Goal: Transaction & Acquisition: Purchase product/service

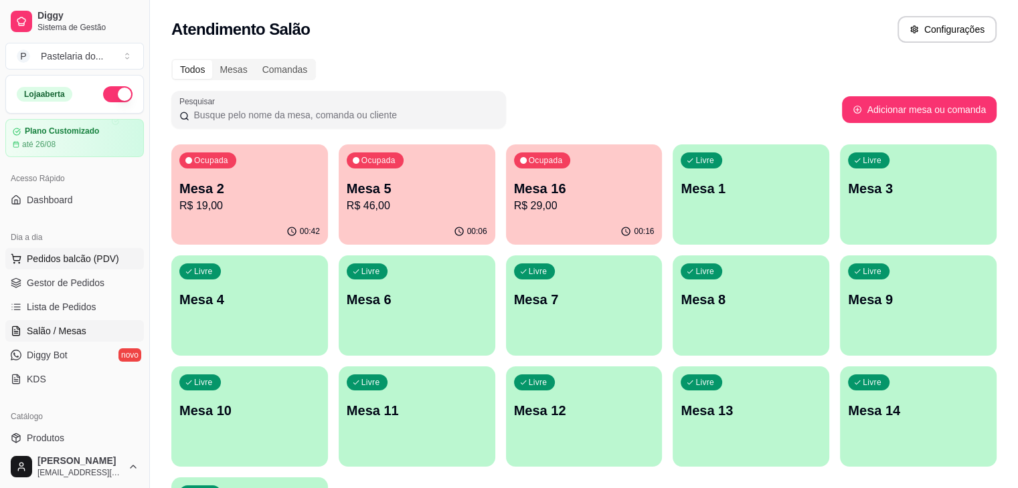
click at [72, 260] on span "Pedidos balcão (PDV)" at bounding box center [73, 258] width 92 height 13
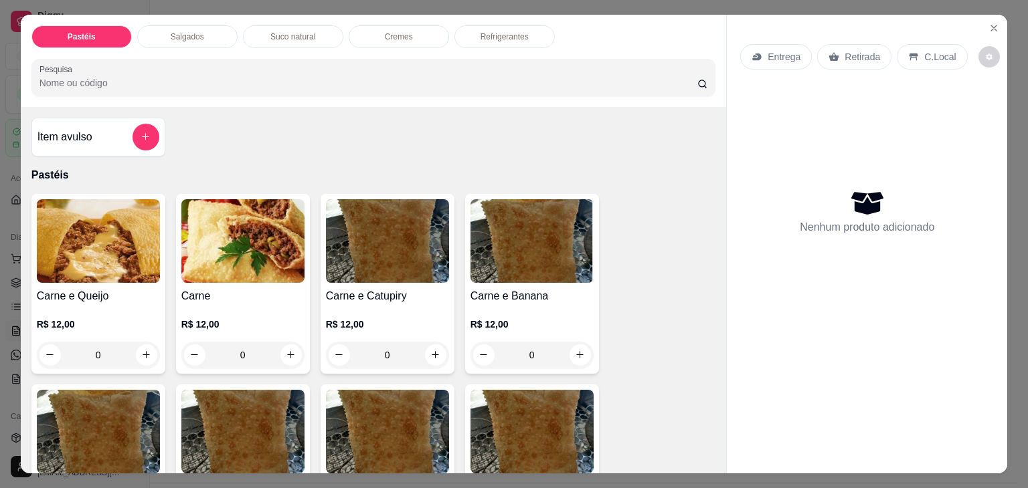
click at [123, 268] on img at bounding box center [98, 241] width 123 height 84
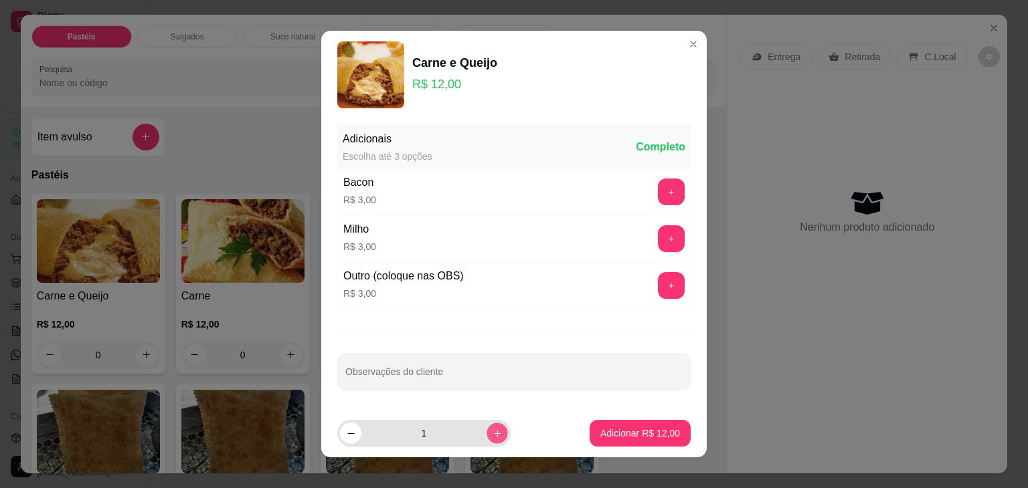
click at [492, 434] on icon "increase-product-quantity" at bounding box center [497, 434] width 10 height 10
type input "2"
click at [621, 436] on p "Adicionar R$ 24,00" at bounding box center [640, 433] width 80 height 13
type input "2"
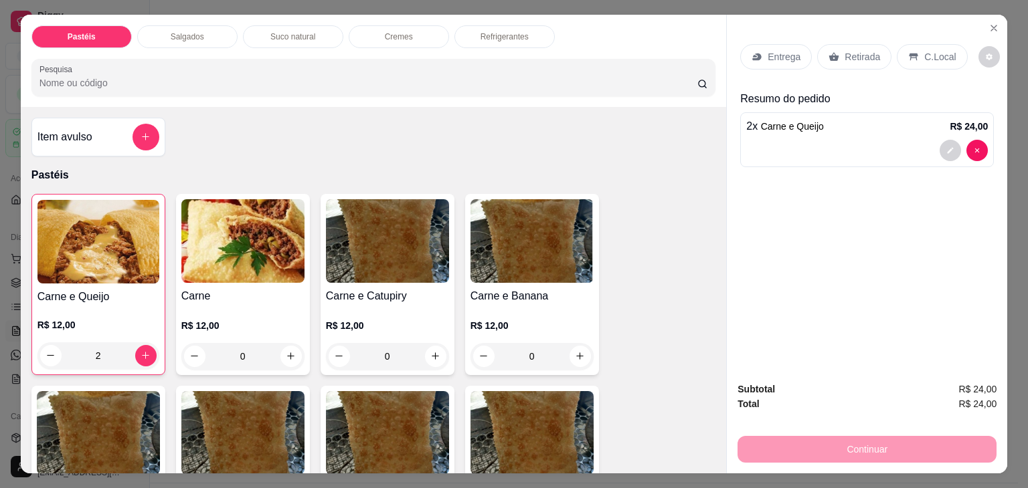
click at [270, 247] on img at bounding box center [242, 241] width 123 height 84
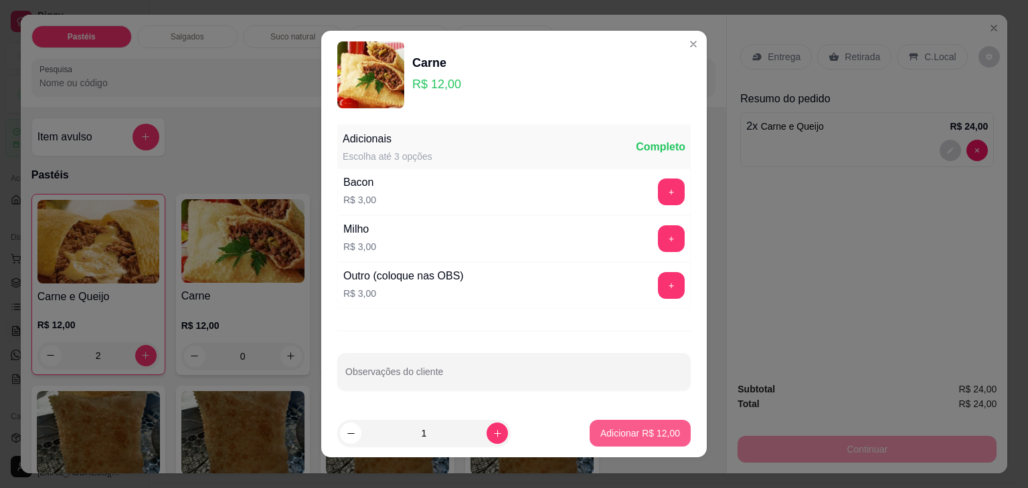
click at [635, 438] on p "Adicionar R$ 12,00" at bounding box center [640, 433] width 80 height 13
type input "1"
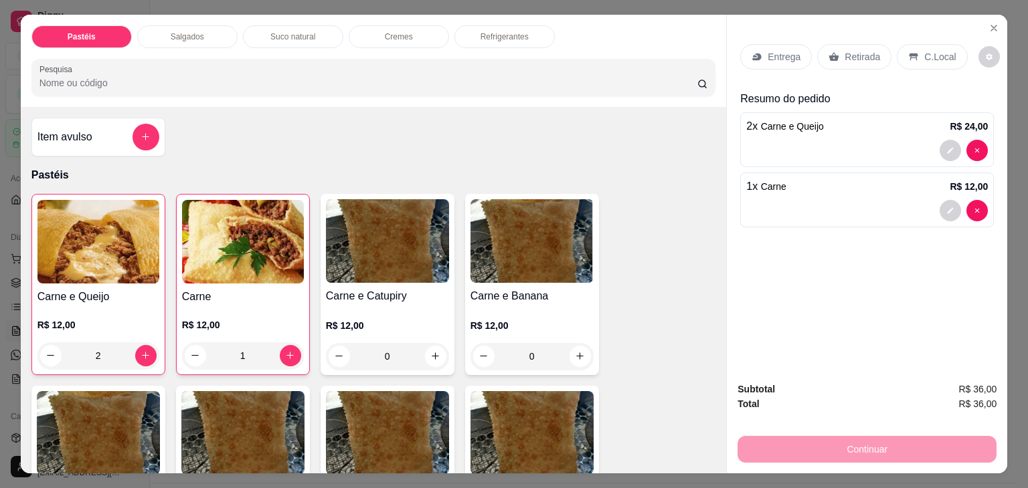
click at [858, 27] on div "Entrega Retirada C.Local Resumo do pedido 2 x Carne e Queijo R$ 24,00 1 x Carne…" at bounding box center [867, 193] width 280 height 357
click at [854, 54] on p "Retirada" at bounding box center [861, 56] width 35 height 13
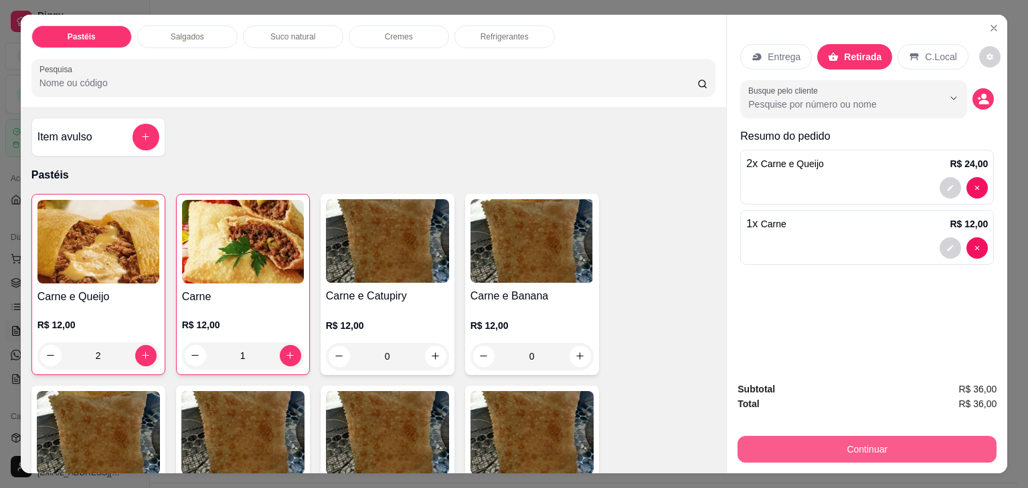
click at [842, 444] on button "Continuar" at bounding box center [866, 449] width 259 height 27
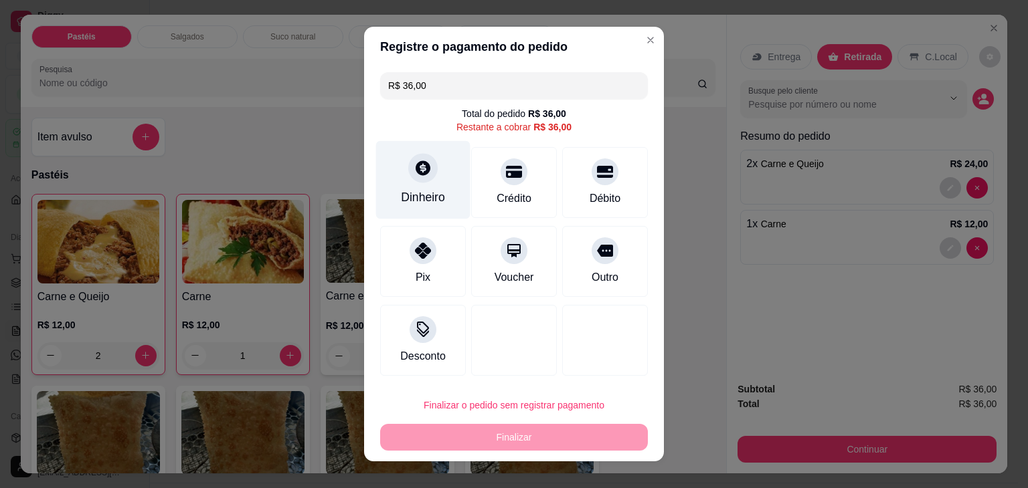
click at [440, 167] on div "Dinheiro" at bounding box center [423, 180] width 94 height 78
click at [522, 291] on footer "Não preciso Continuar" at bounding box center [514, 309] width 300 height 48
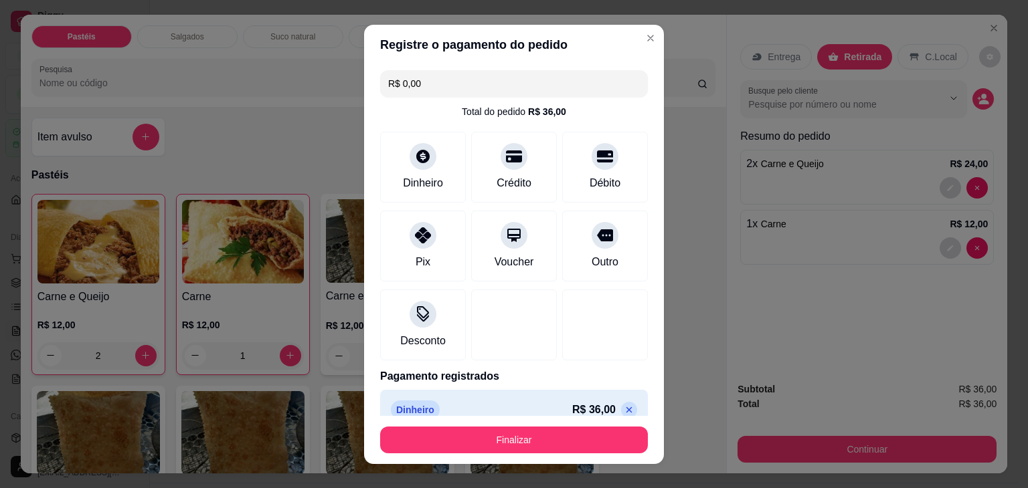
type input "R$ 0,00"
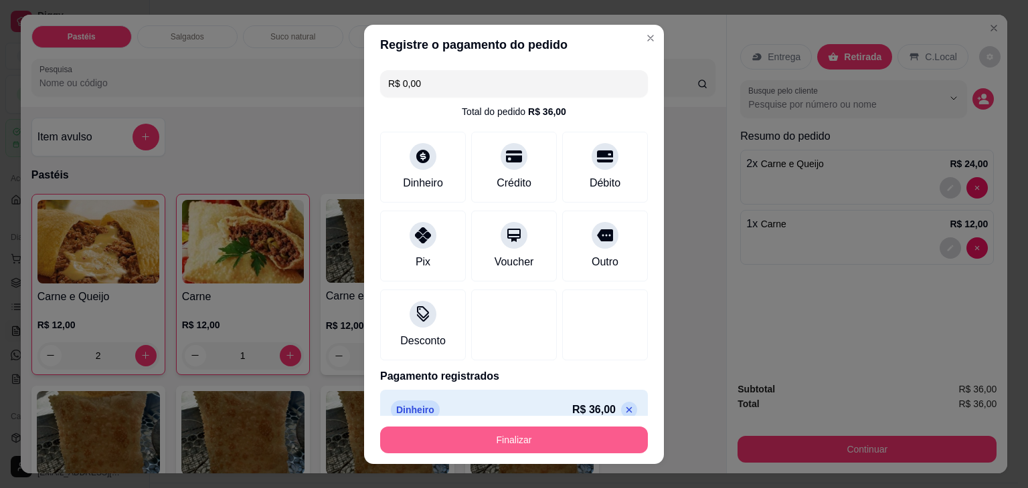
click at [569, 432] on button "Finalizar" at bounding box center [514, 440] width 268 height 27
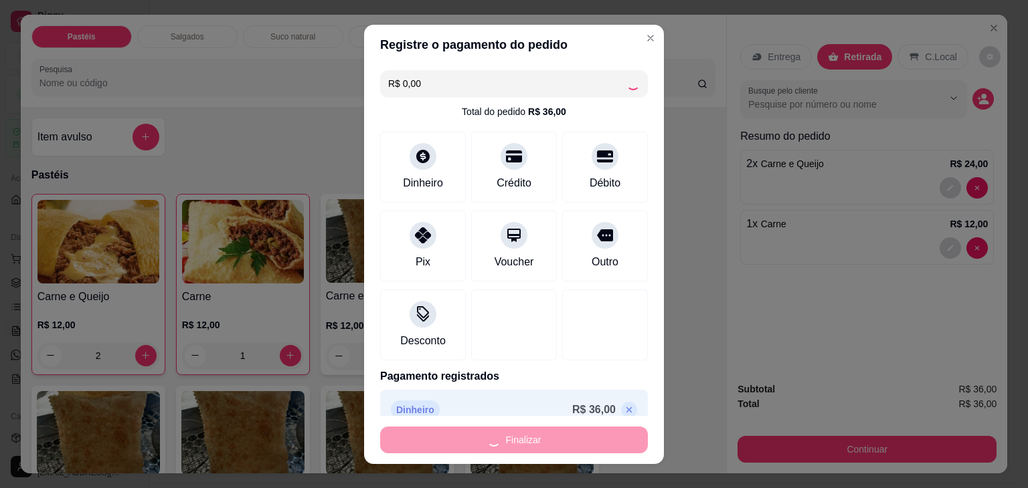
type input "0"
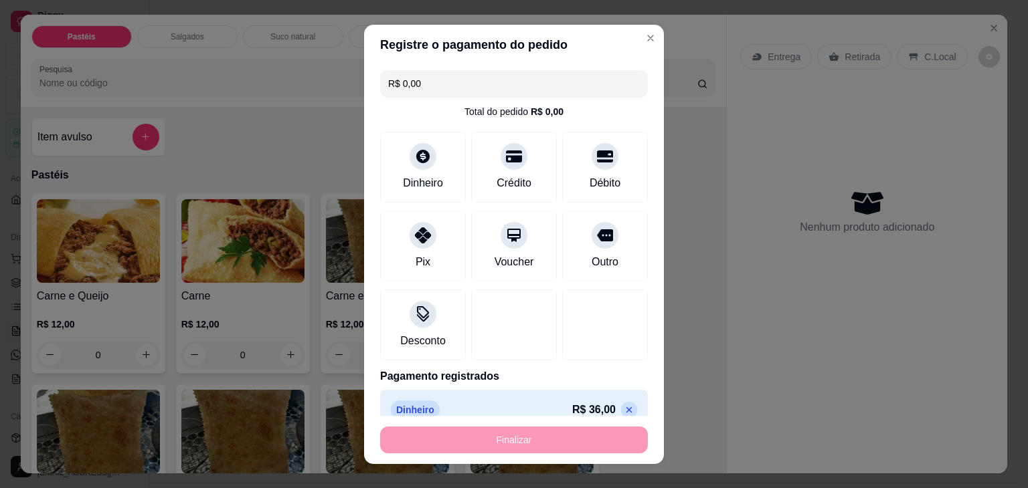
type input "-R$ 36,00"
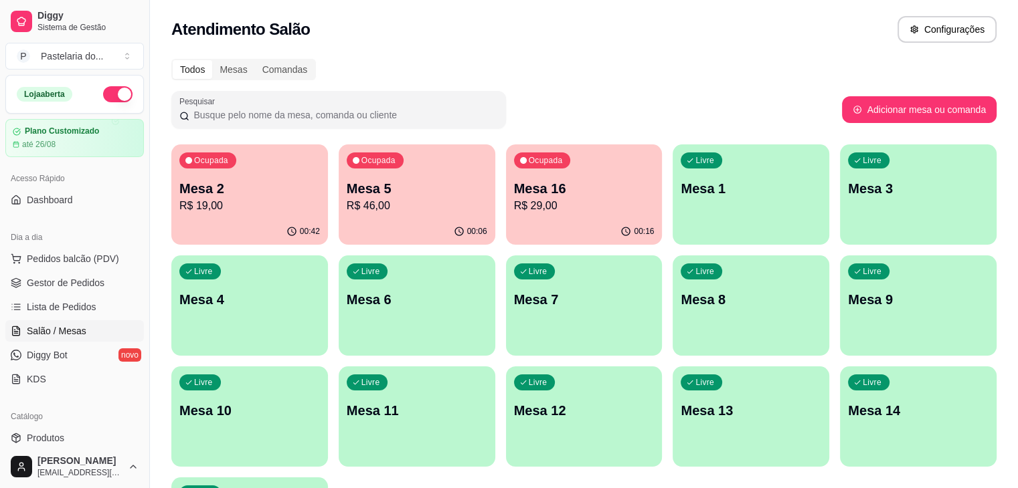
click at [347, 188] on p "Mesa 5" at bounding box center [417, 188] width 140 height 19
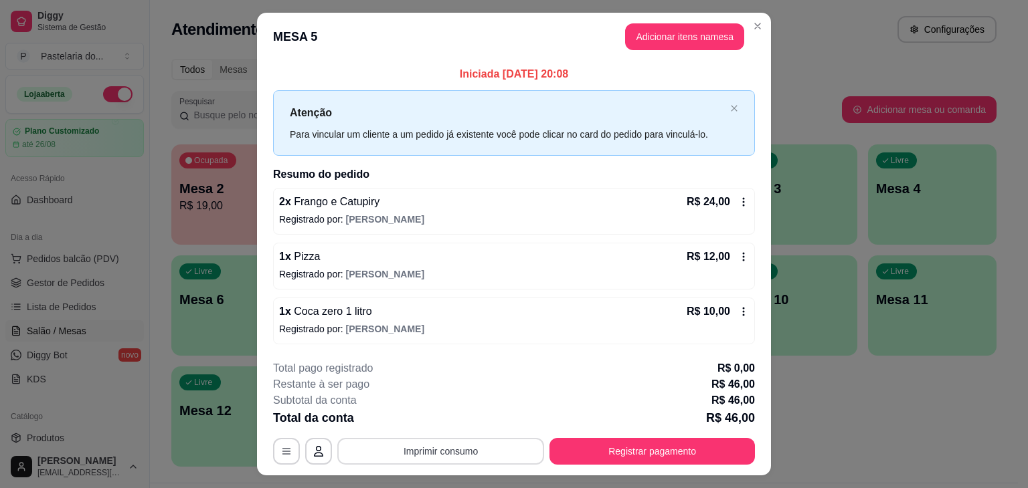
click at [460, 453] on button "Imprimir consumo" at bounding box center [440, 451] width 207 height 27
click at [472, 421] on button "IMPRESSORA" at bounding box center [440, 421] width 78 height 17
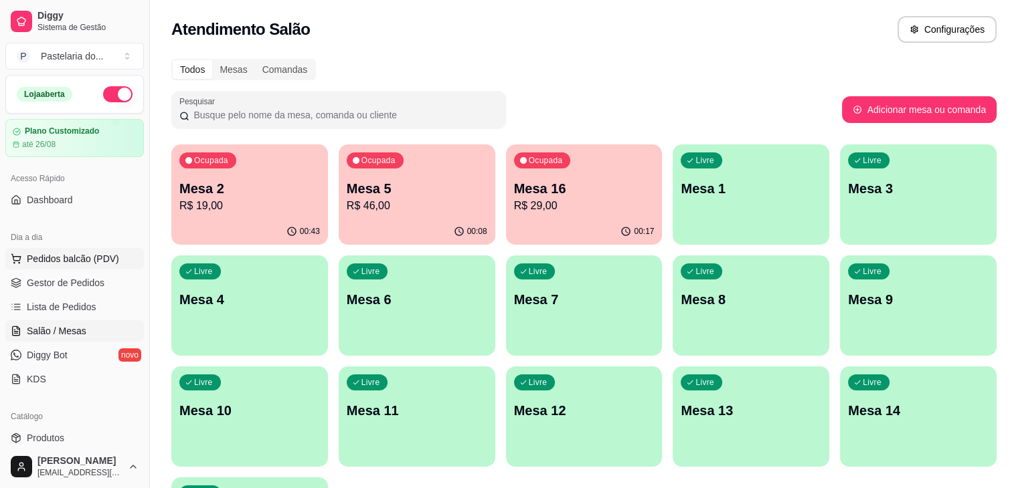
click at [104, 260] on span "Pedidos balcão (PDV)" at bounding box center [73, 258] width 92 height 13
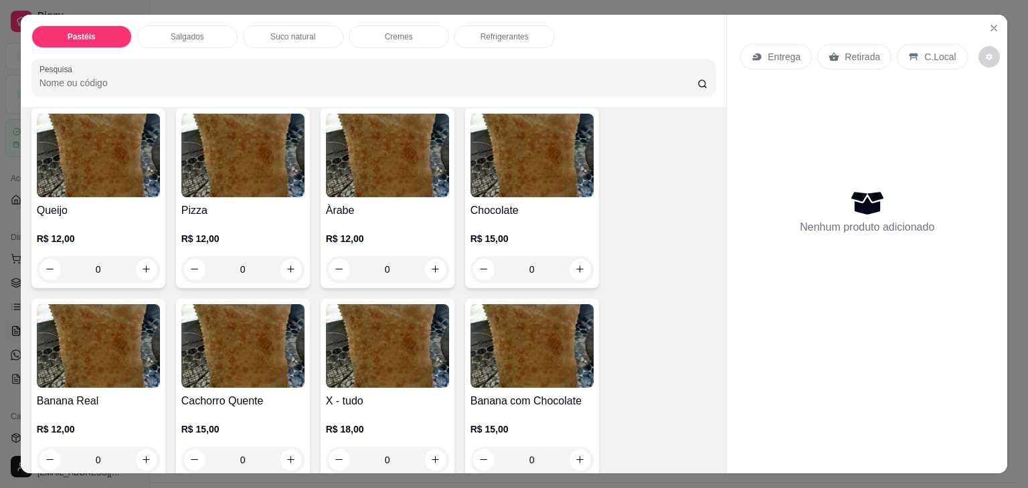
scroll to position [870, 0]
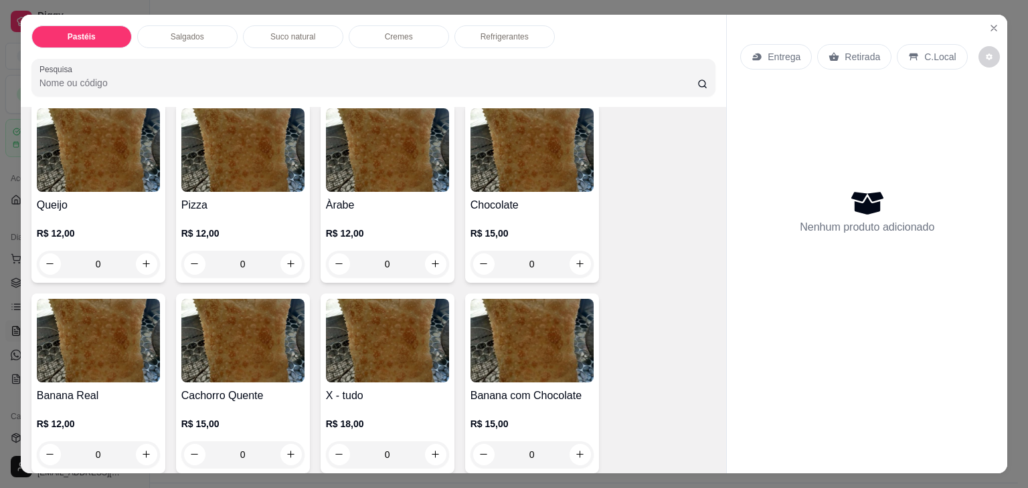
click at [216, 197] on h4 "Pizza" at bounding box center [242, 205] width 123 height 16
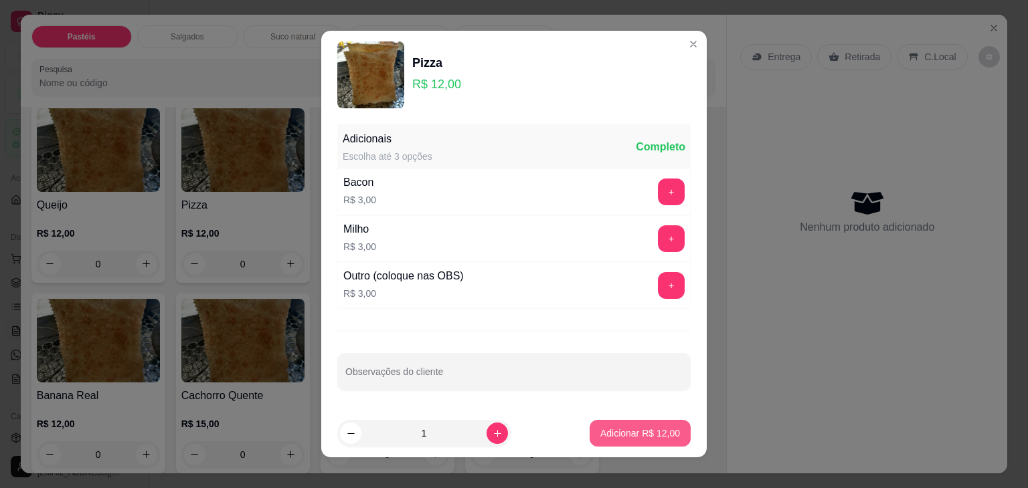
click at [621, 428] on p "Adicionar R$ 12,00" at bounding box center [640, 433] width 80 height 13
type input "1"
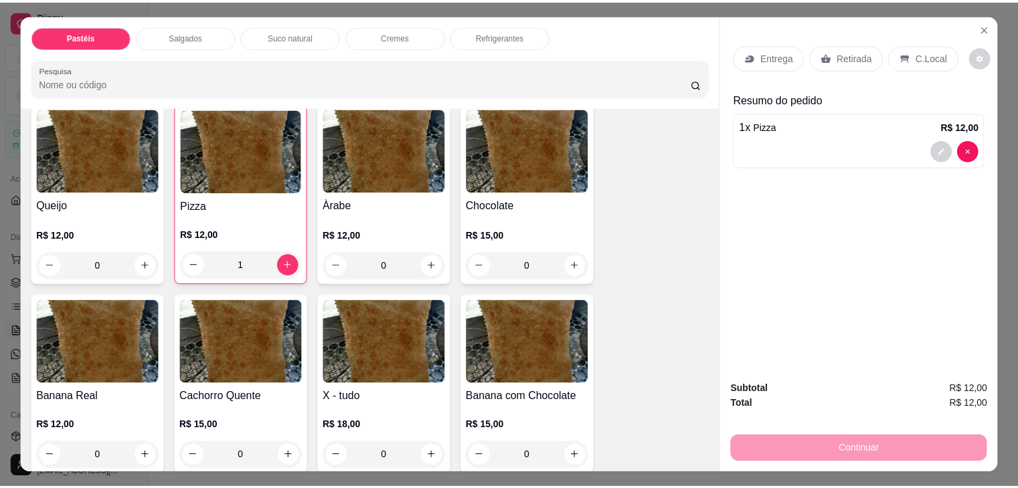
scroll to position [937, 0]
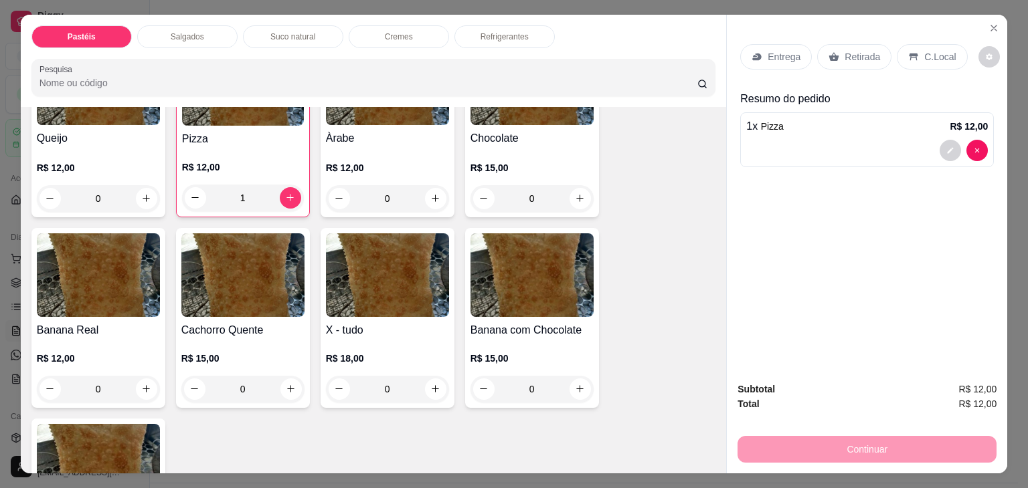
click at [189, 286] on img at bounding box center [242, 275] width 123 height 84
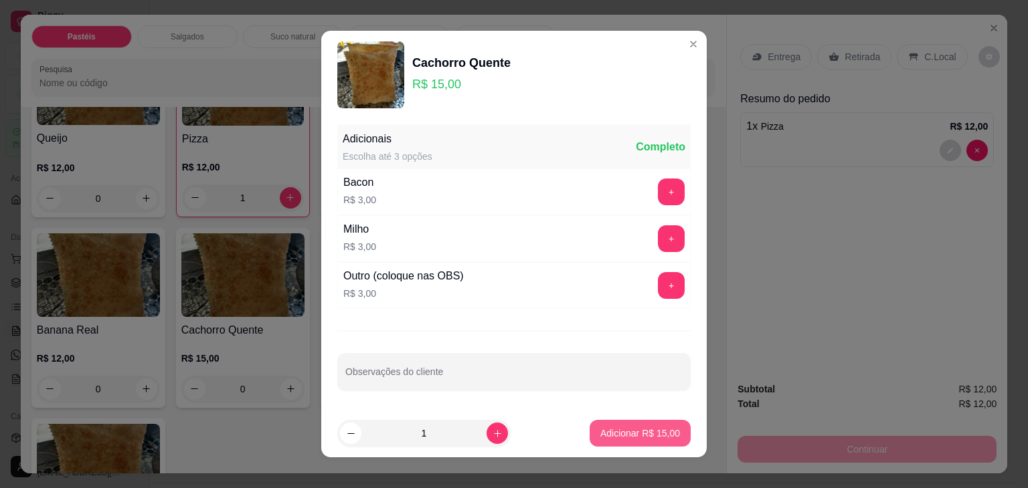
click at [608, 432] on p "Adicionar R$ 15,00" at bounding box center [640, 433] width 80 height 13
type input "1"
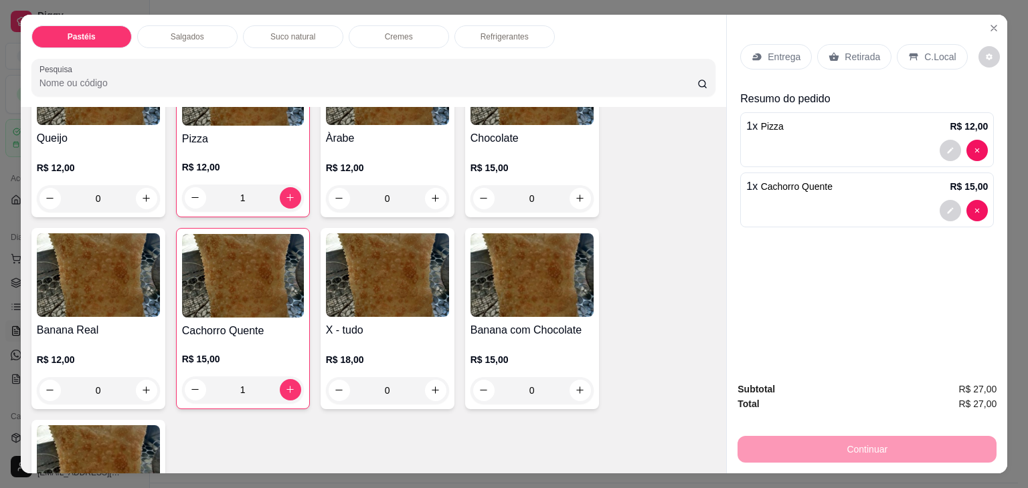
click at [929, 52] on p "C.Local" at bounding box center [939, 56] width 31 height 13
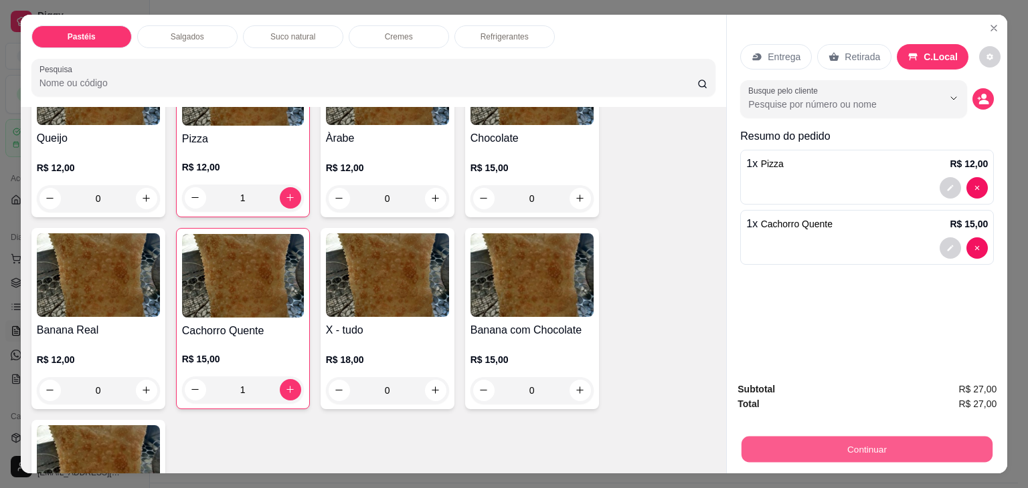
click at [860, 439] on button "Continuar" at bounding box center [866, 450] width 251 height 26
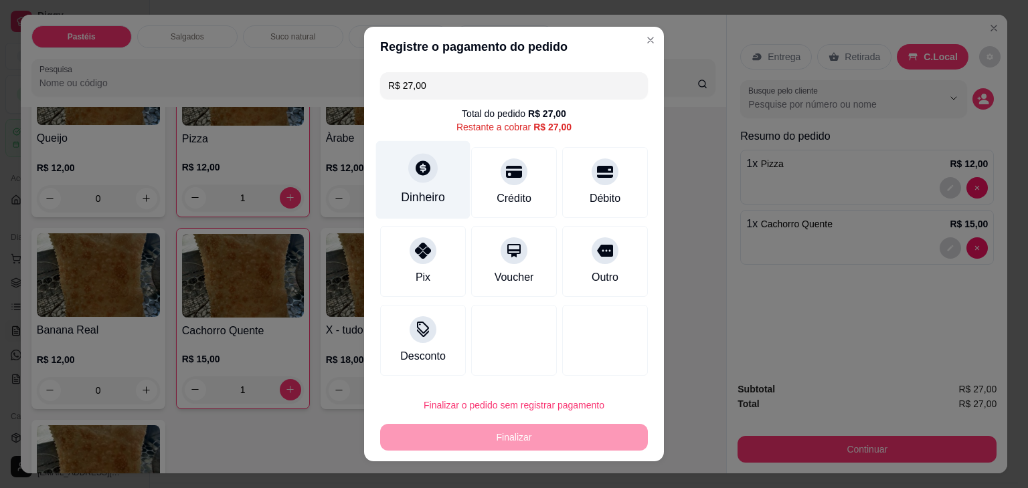
click at [431, 191] on div "Dinheiro" at bounding box center [423, 197] width 44 height 17
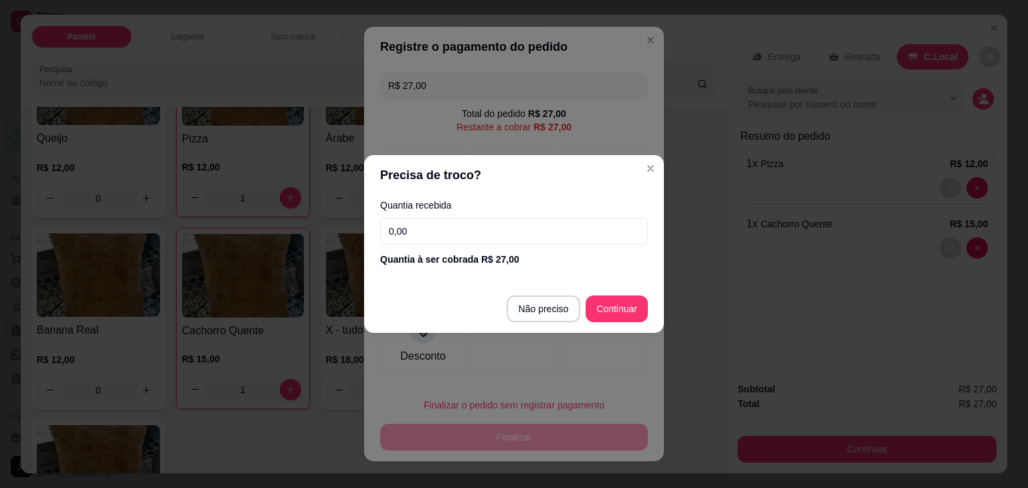
click at [0, 366] on div "Precisa de troco? Quantia recebida 0,00 Quantia à ser cobrada R$ 27,00 Não prec…" at bounding box center [514, 244] width 1028 height 488
type input "R$ 0,00"
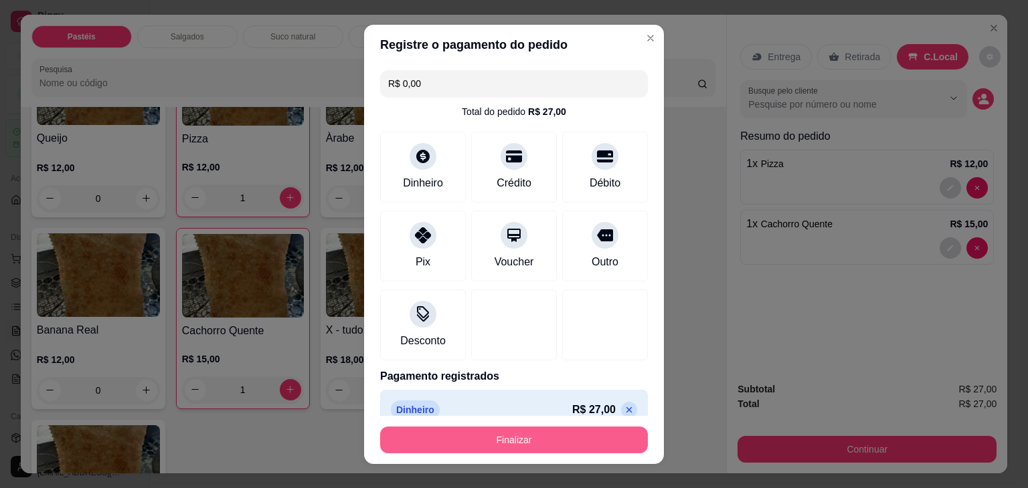
click at [546, 448] on button "Finalizar" at bounding box center [514, 440] width 268 height 27
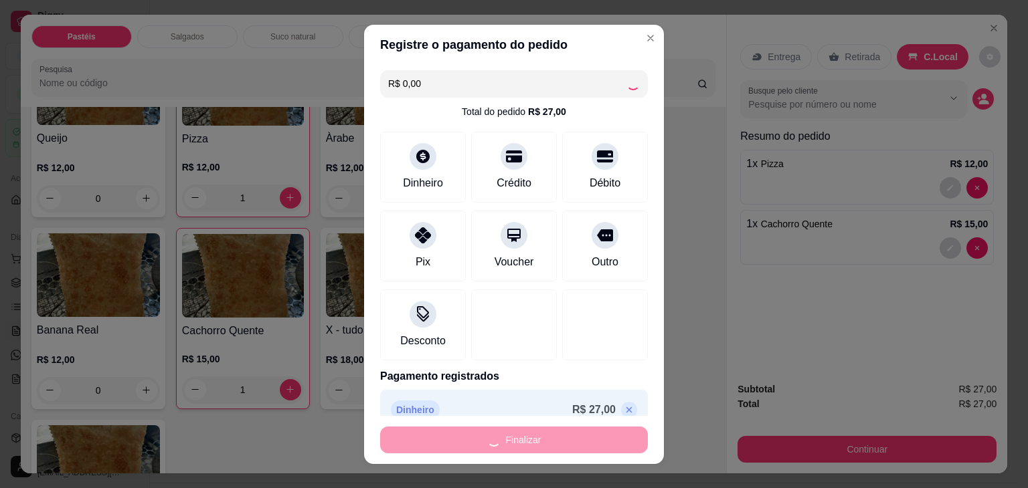
type input "0"
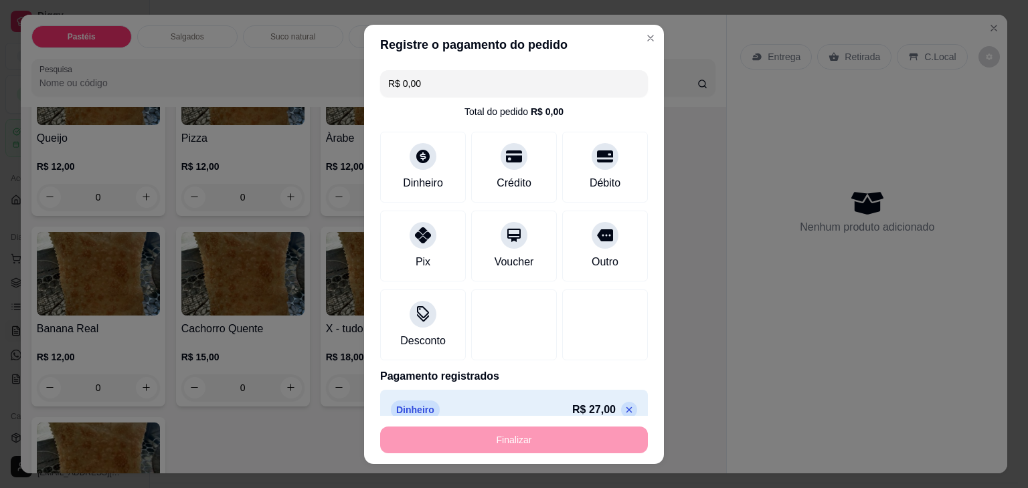
type input "-R$ 27,00"
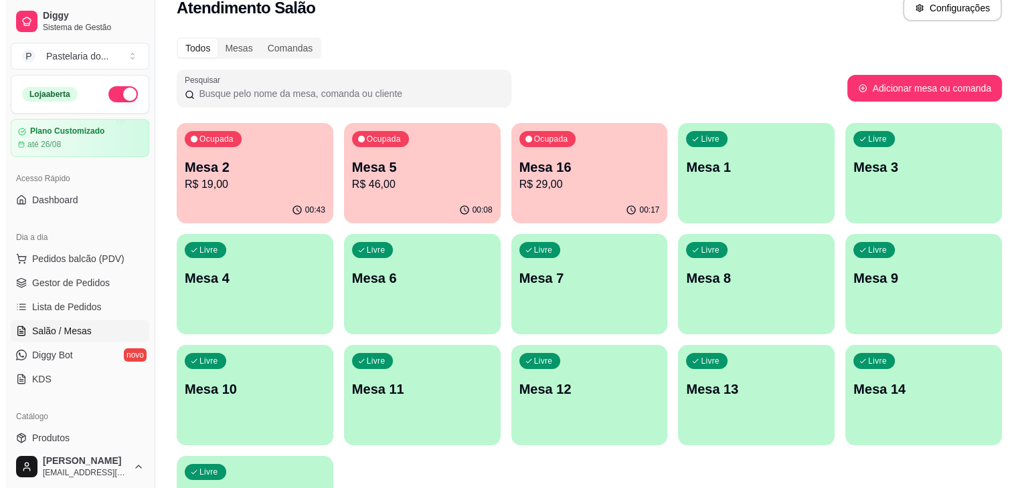
scroll to position [33, 0]
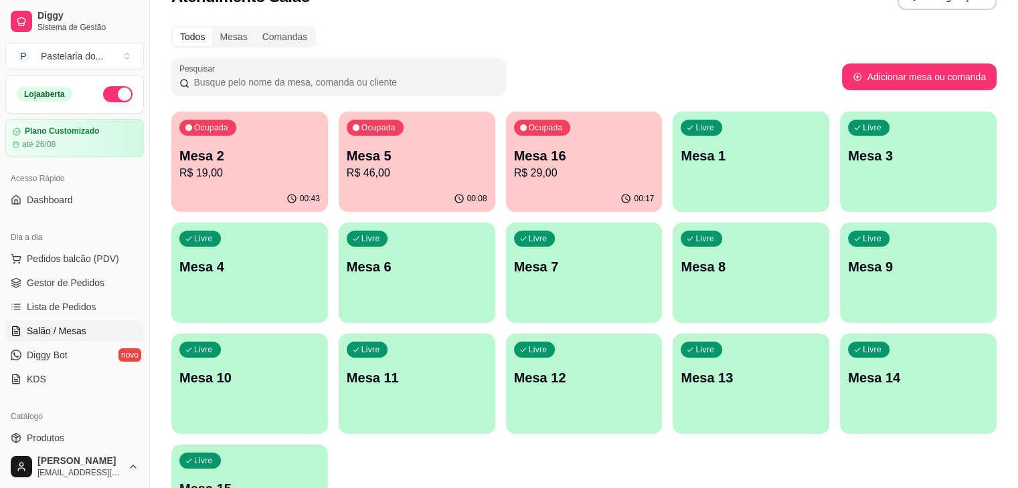
click at [518, 169] on p "R$ 29,00" at bounding box center [584, 173] width 140 height 16
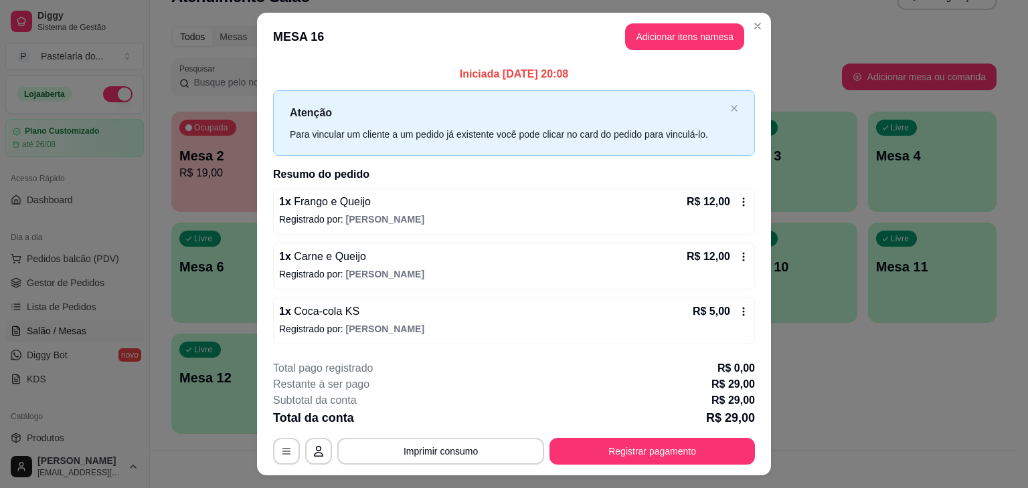
click at [702, 462] on button "Registrar pagamento" at bounding box center [651, 451] width 205 height 27
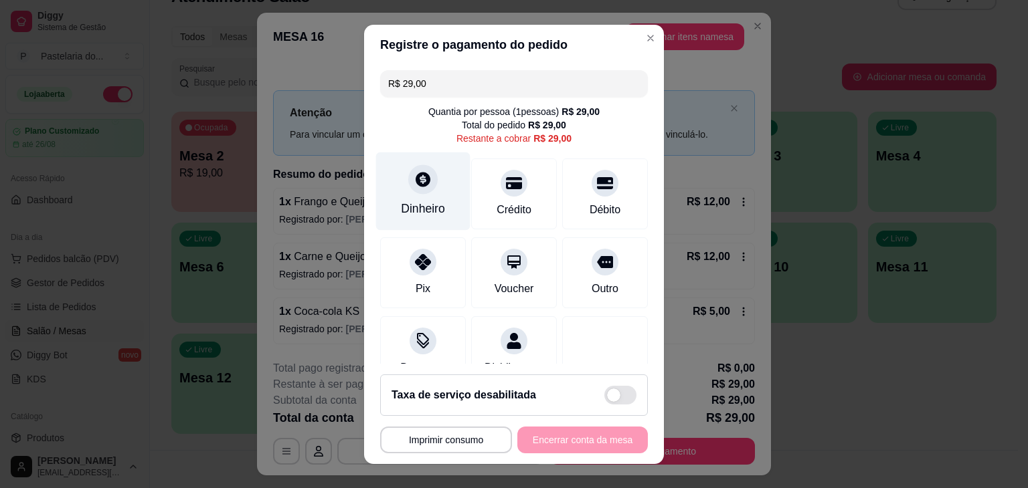
click at [419, 198] on div "Dinheiro" at bounding box center [423, 191] width 94 height 78
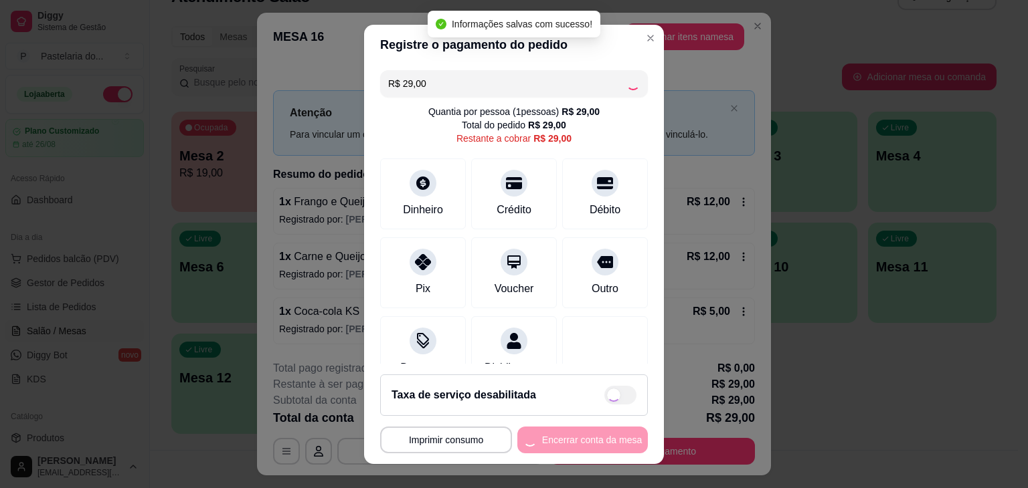
type input "R$ 0,00"
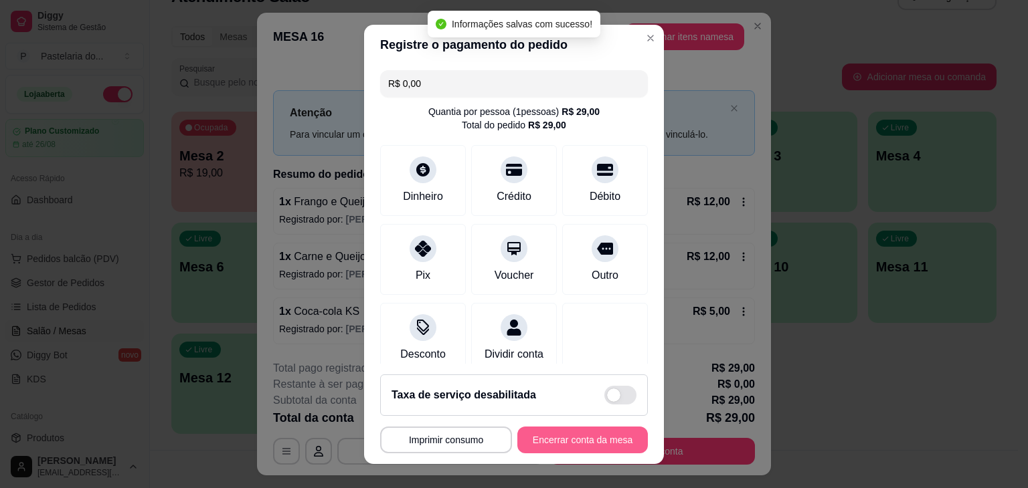
click at [561, 447] on button "Encerrar conta da mesa" at bounding box center [582, 440] width 130 height 27
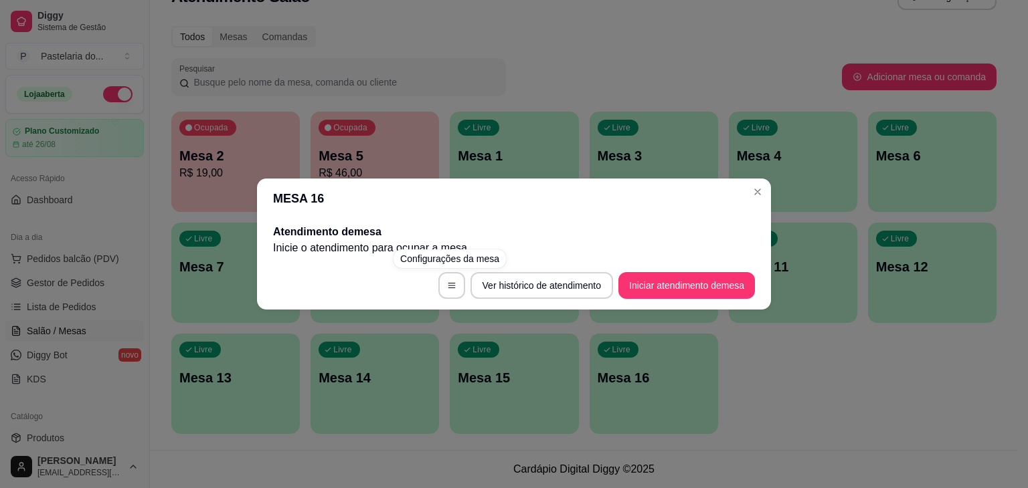
click at [501, 110] on div "MESA 16 Atendimento de mesa Inicie o atendimento para ocupar a mesa . Ver histó…" at bounding box center [514, 244] width 1028 height 488
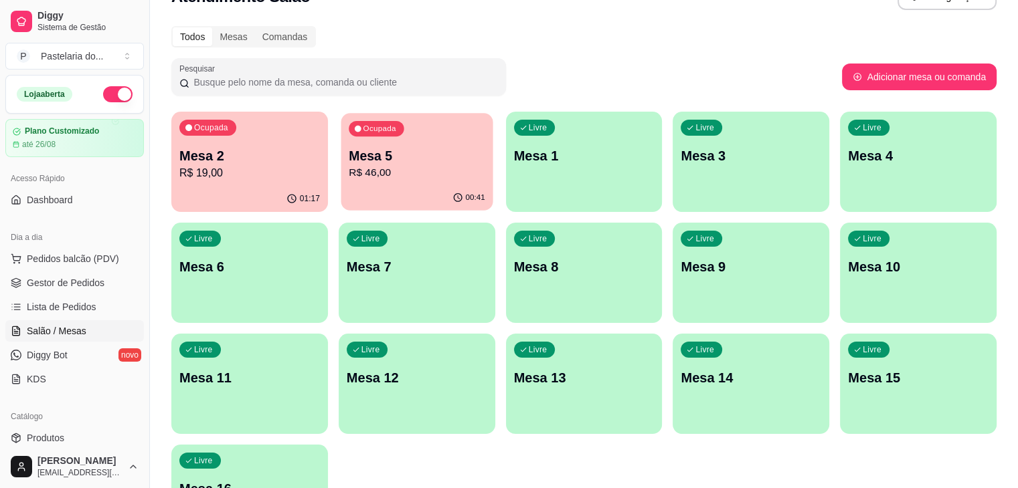
click at [385, 150] on p "Mesa 5" at bounding box center [417, 156] width 136 height 18
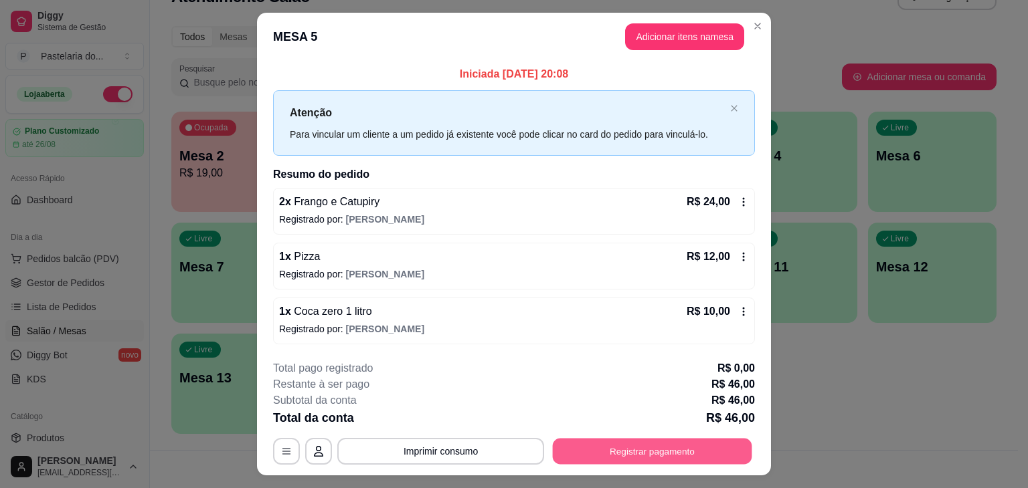
click at [688, 442] on button "Registrar pagamento" at bounding box center [652, 451] width 199 height 26
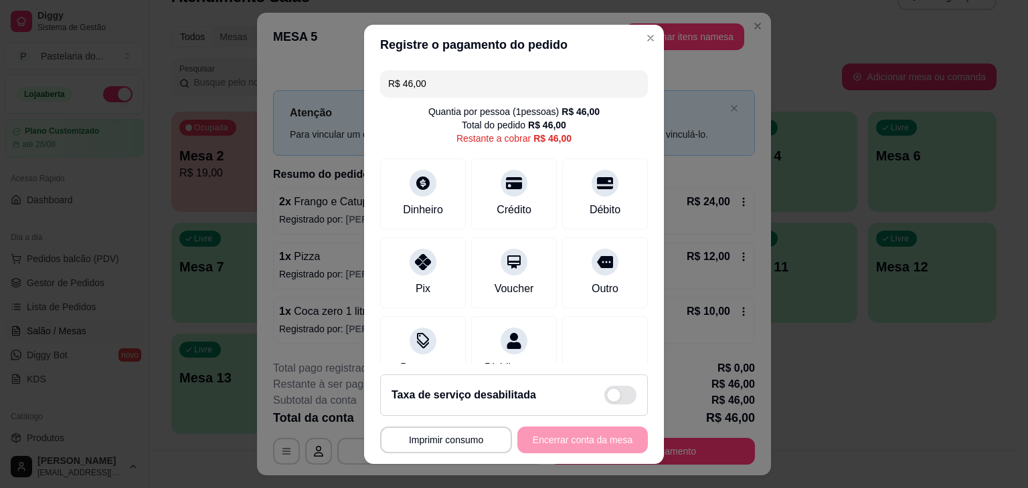
click at [506, 85] on input "R$ 46,00" at bounding box center [514, 83] width 252 height 27
click at [420, 199] on div "Dinheiro" at bounding box center [423, 191] width 94 height 78
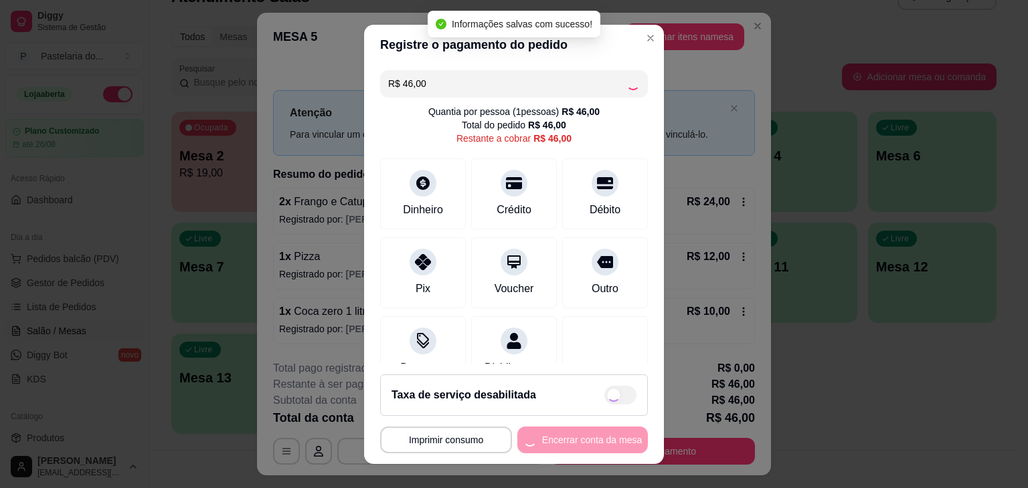
type input "R$ 0,00"
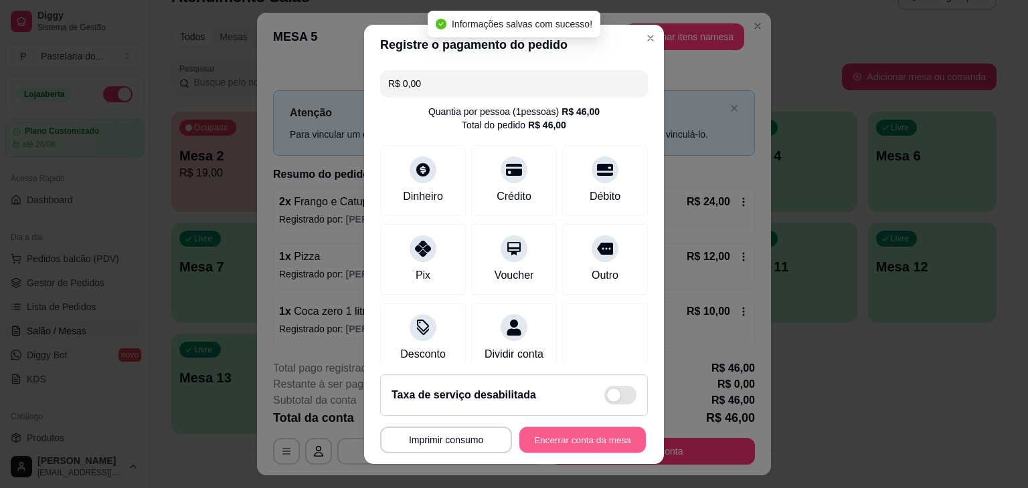
click at [598, 440] on button "Encerrar conta da mesa" at bounding box center [582, 440] width 126 height 26
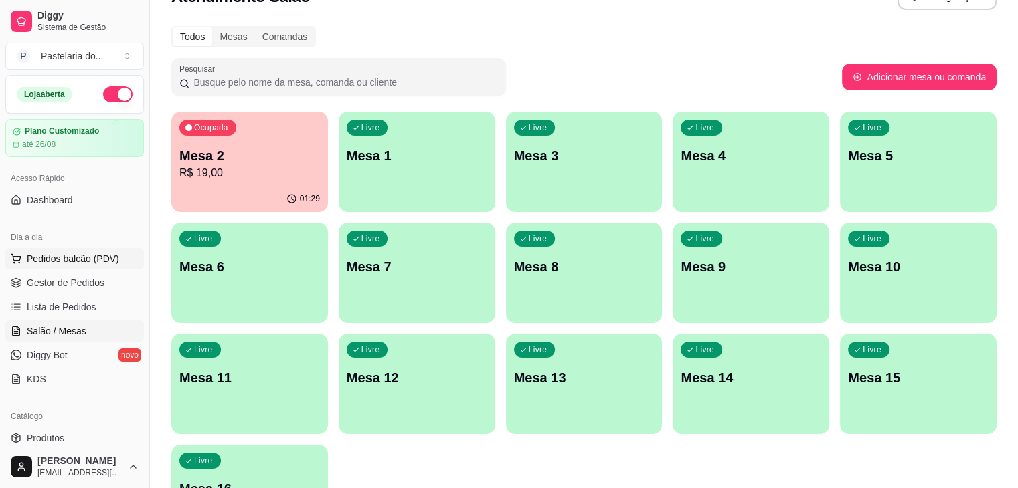
click at [93, 268] on button "Pedidos balcão (PDV)" at bounding box center [74, 258] width 138 height 21
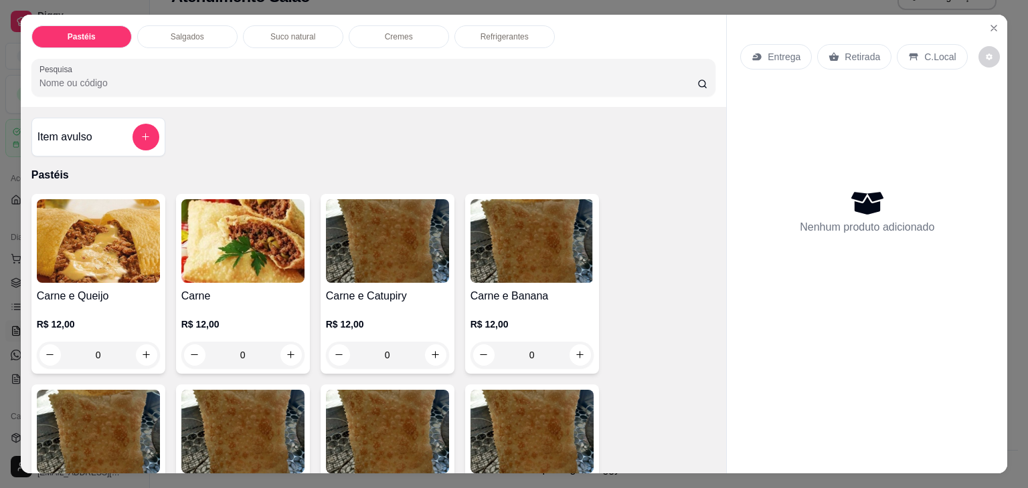
click at [200, 19] on div "Pastéis Salgados Suco natural Cremes Refrigerantes Pesquisa" at bounding box center [374, 61] width 706 height 92
click at [201, 31] on div "Salgados" at bounding box center [187, 36] width 100 height 23
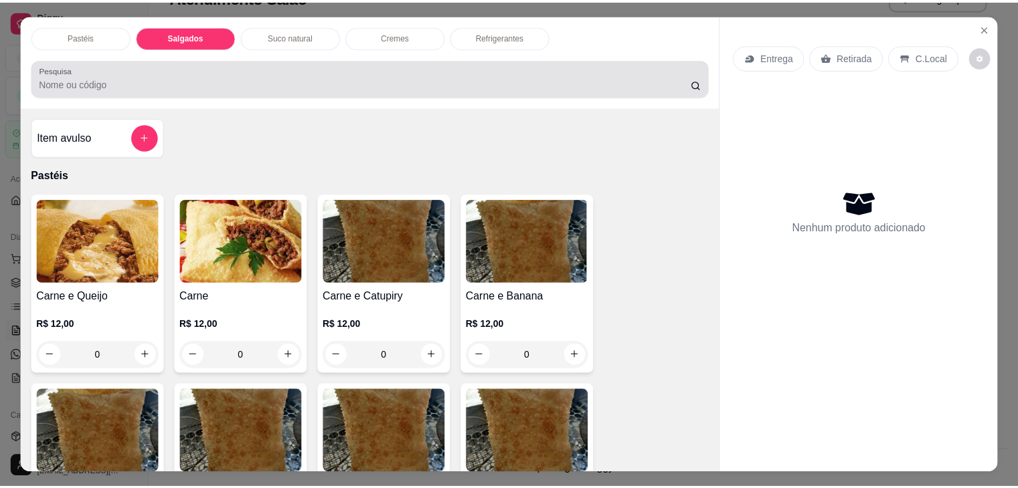
scroll to position [33, 0]
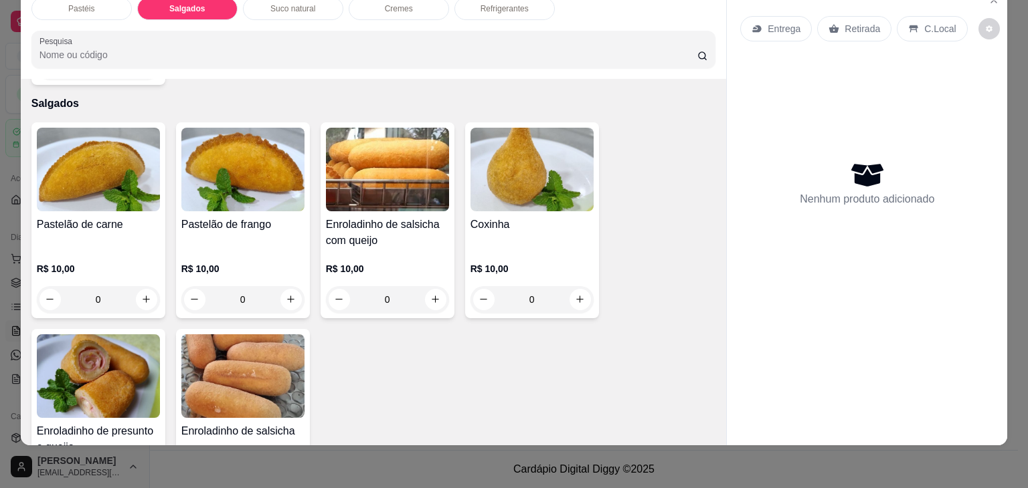
click at [250, 161] on img at bounding box center [242, 170] width 123 height 84
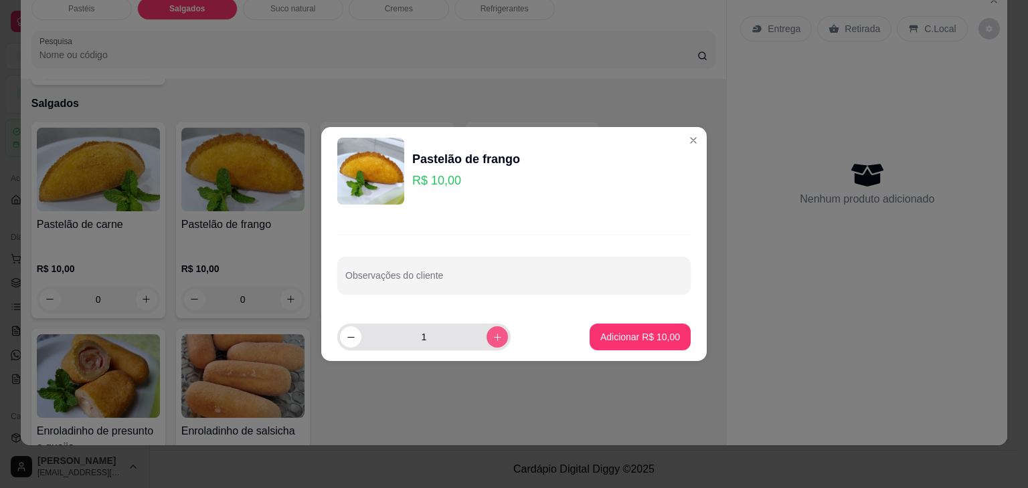
click at [492, 337] on button "increase-product-quantity" at bounding box center [496, 336] width 21 height 21
type input "2"
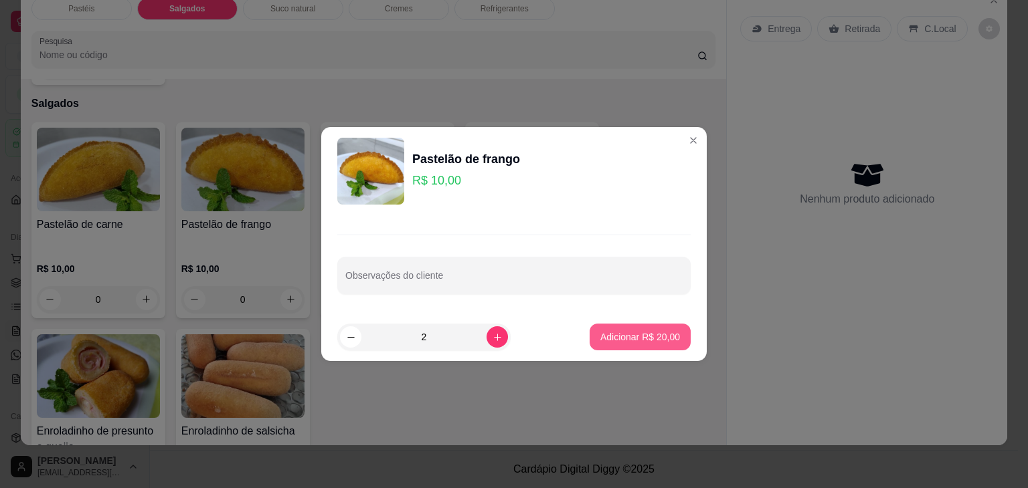
click at [600, 339] on p "Adicionar R$ 20,00" at bounding box center [640, 336] width 80 height 13
type input "2"
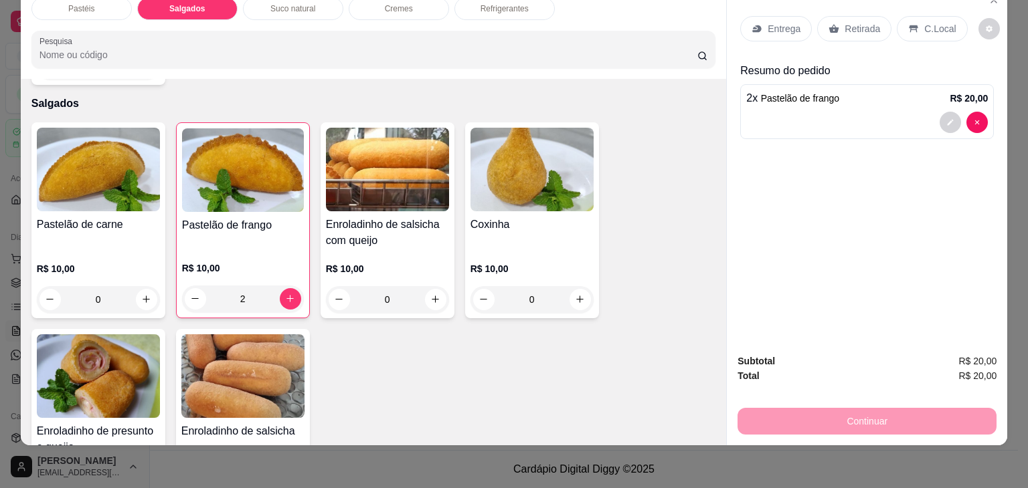
click at [876, 28] on div "Retirada" at bounding box center [854, 28] width 74 height 25
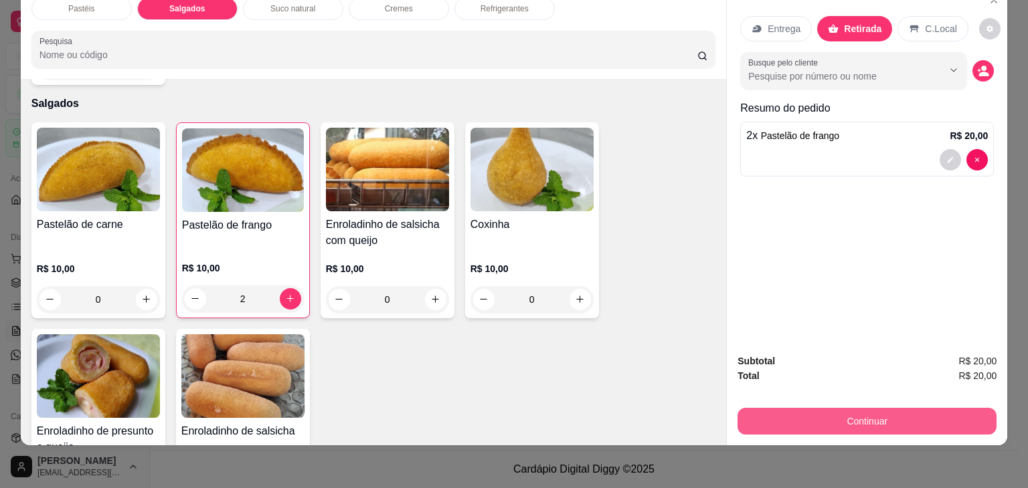
click at [878, 413] on button "Continuar" at bounding box center [866, 421] width 259 height 27
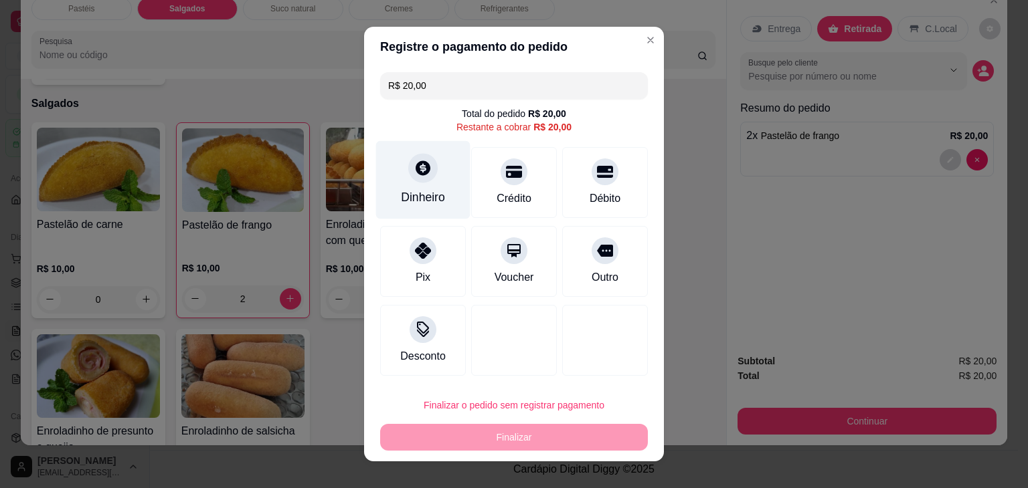
click at [397, 171] on div "Dinheiro" at bounding box center [423, 180] width 94 height 78
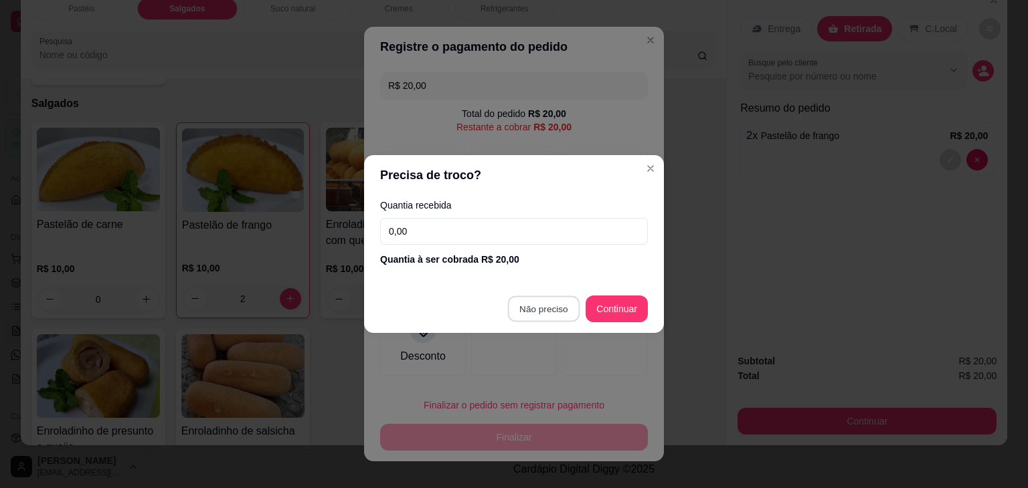
type input "R$ 0,00"
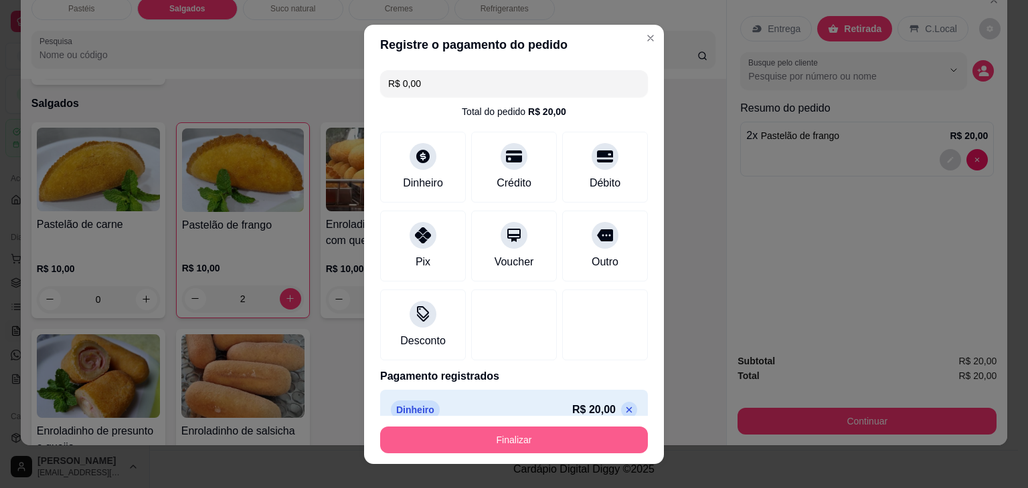
click at [557, 429] on button "Finalizar" at bounding box center [514, 440] width 268 height 27
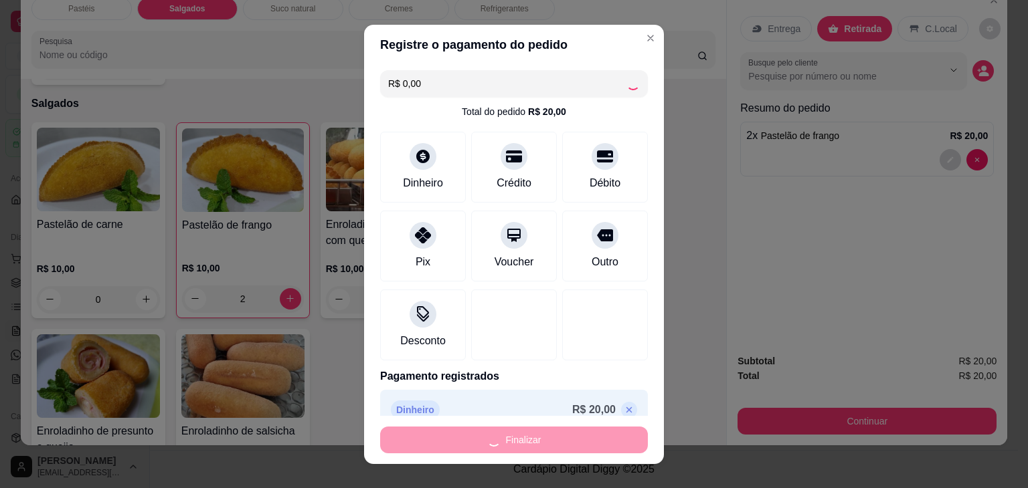
type input "0"
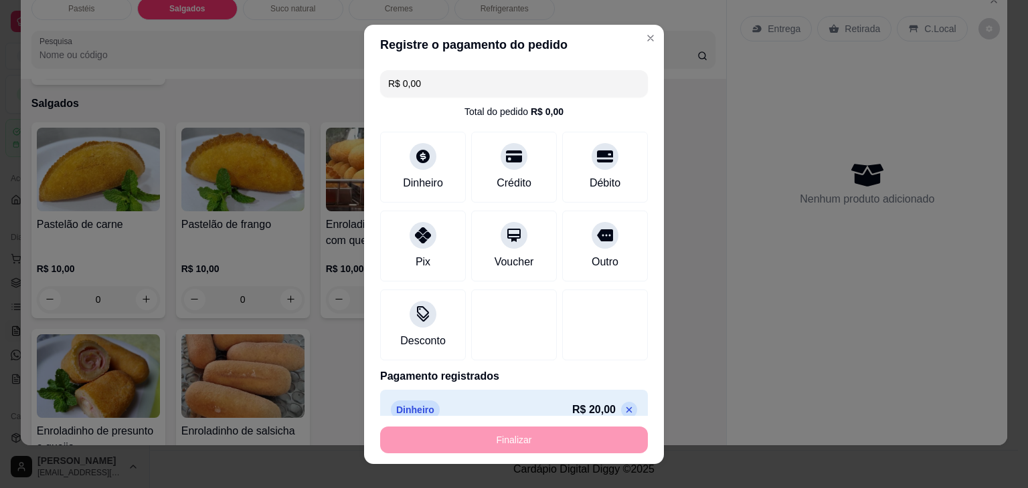
type input "-R$ 20,00"
